Goal: Obtain resource: Download file/media

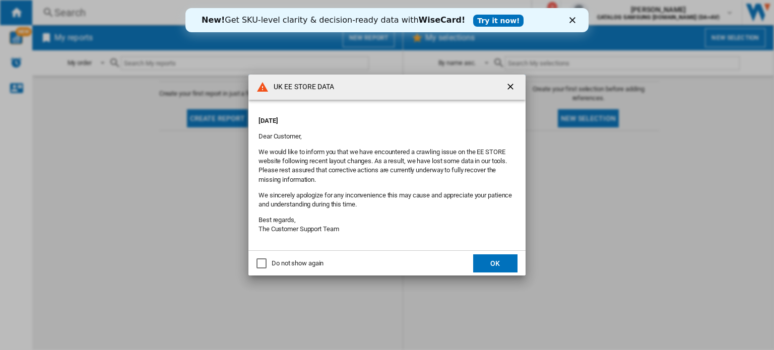
click at [496, 264] on button "OK" at bounding box center [495, 263] width 44 height 18
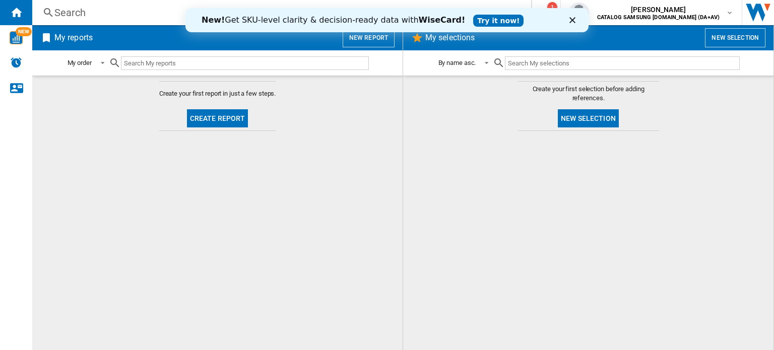
click at [219, 119] on button "Create report" at bounding box center [217, 118] width 61 height 18
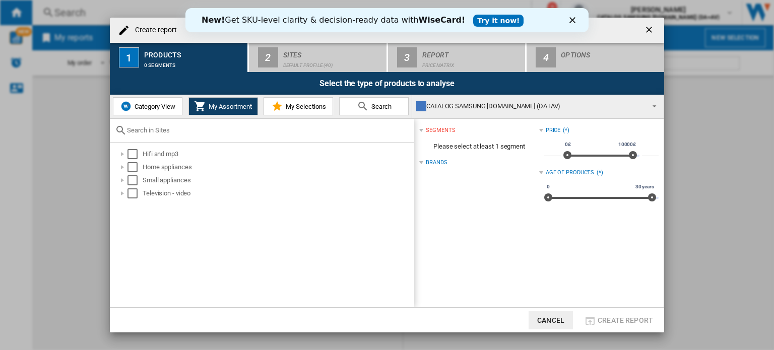
click at [568, 19] on div "New! Get SKU-level clarity & decision-ready data with WiseCard! Try it now!" at bounding box center [386, 20] width 403 height 16
click at [572, 18] on icon "Close" at bounding box center [572, 20] width 6 height 6
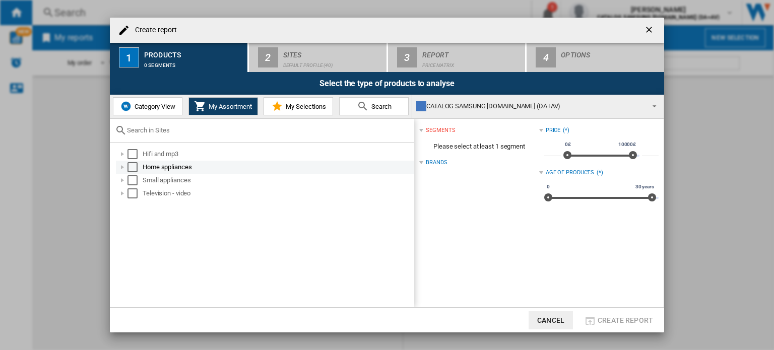
click at [147, 165] on div "Home appliances" at bounding box center [278, 167] width 270 height 10
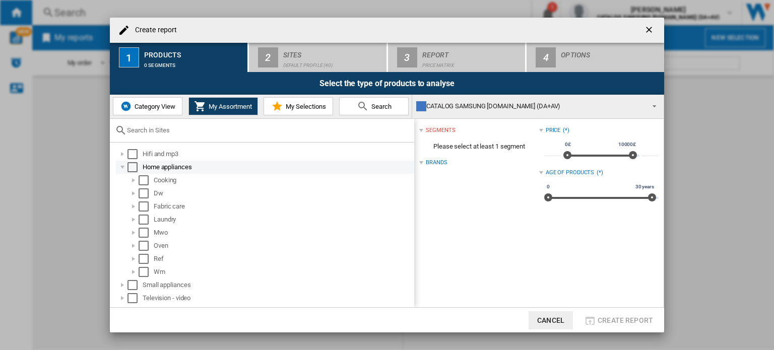
click at [130, 167] on div "Select" at bounding box center [132, 167] width 10 height 10
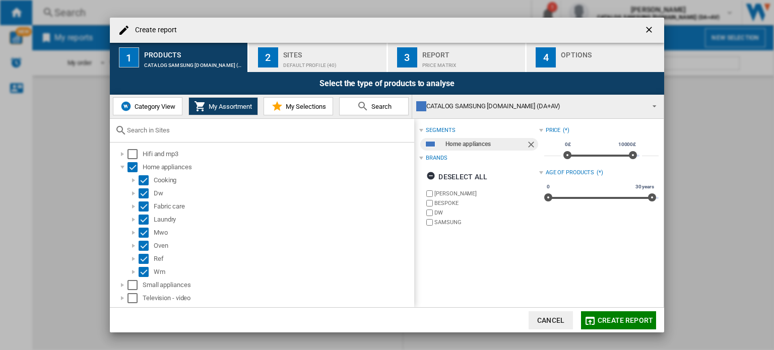
click at [608, 317] on span "Create report" at bounding box center [625, 320] width 55 height 8
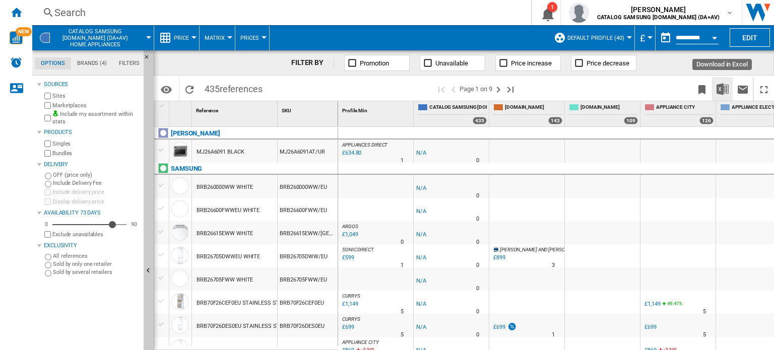
click at [723, 88] on img "Download in Excel" at bounding box center [723, 89] width 12 height 12
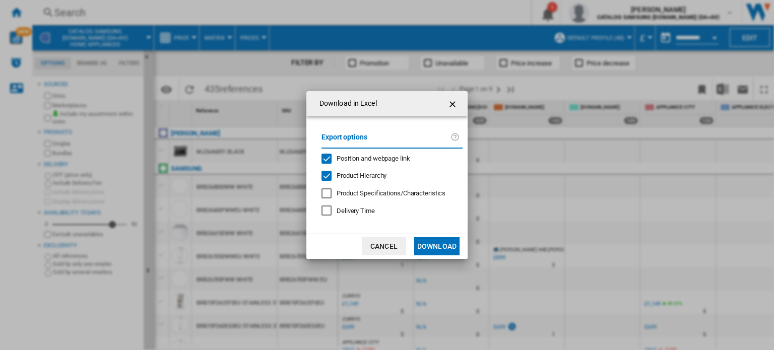
click at [429, 245] on button "Download" at bounding box center [436, 246] width 45 height 18
